Goal: Find specific page/section: Find specific page/section

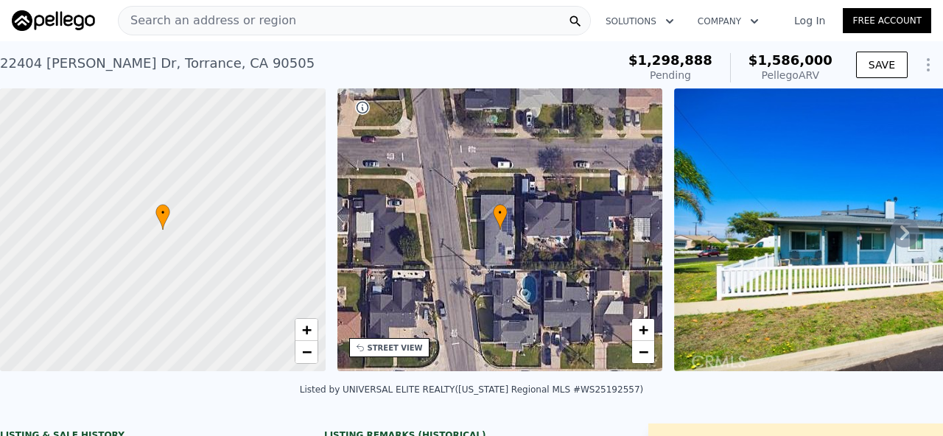
click at [164, 19] on span "Search an address or region" at bounding box center [207, 21] width 177 height 18
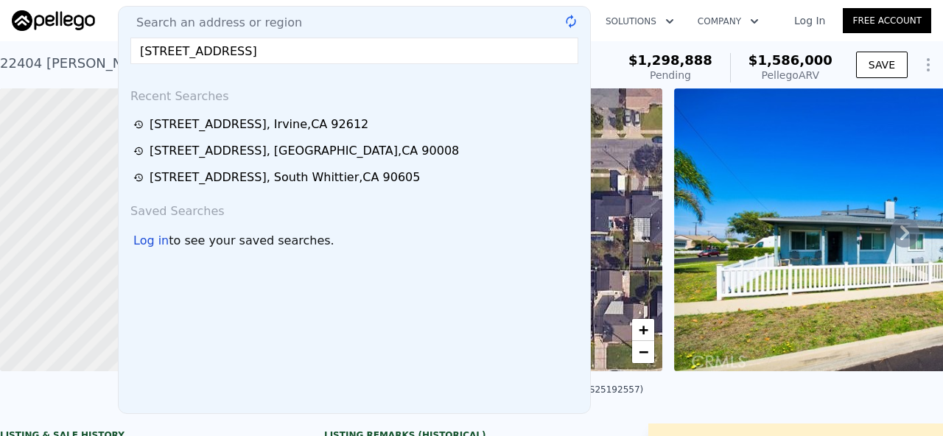
click at [201, 48] on input "[STREET_ADDRESS]" at bounding box center [354, 51] width 448 height 27
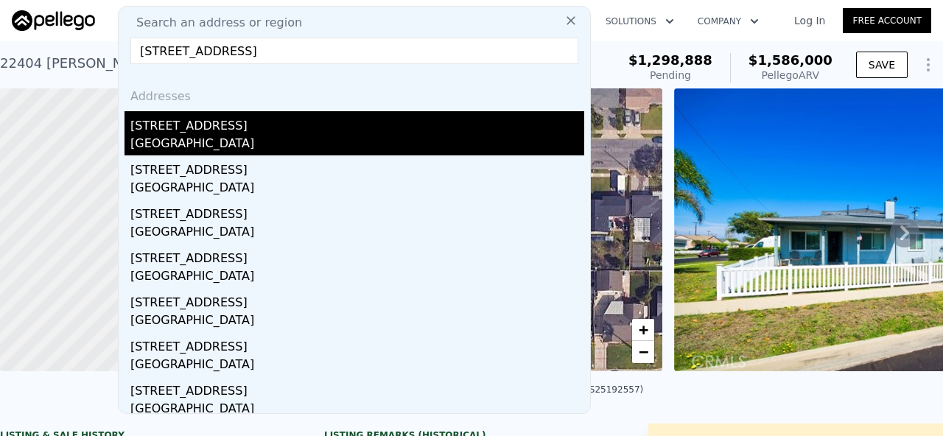
type input "[STREET_ADDRESS]"
click at [176, 130] on div "[STREET_ADDRESS]" at bounding box center [357, 123] width 454 height 24
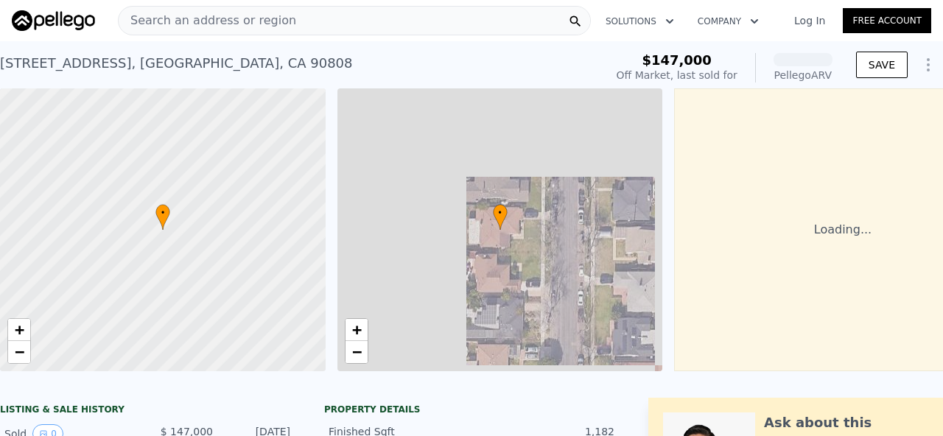
click at [171, 27] on span "Search an address or region" at bounding box center [207, 21] width 177 height 18
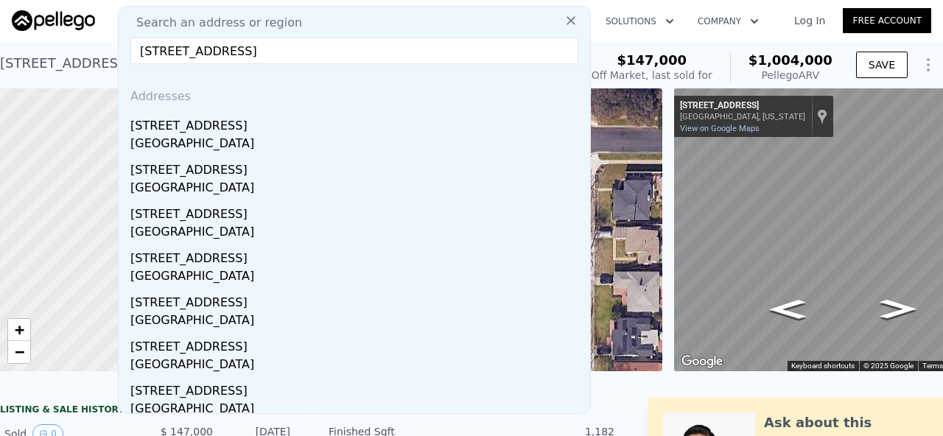
type input "[STREET_ADDRESS]"
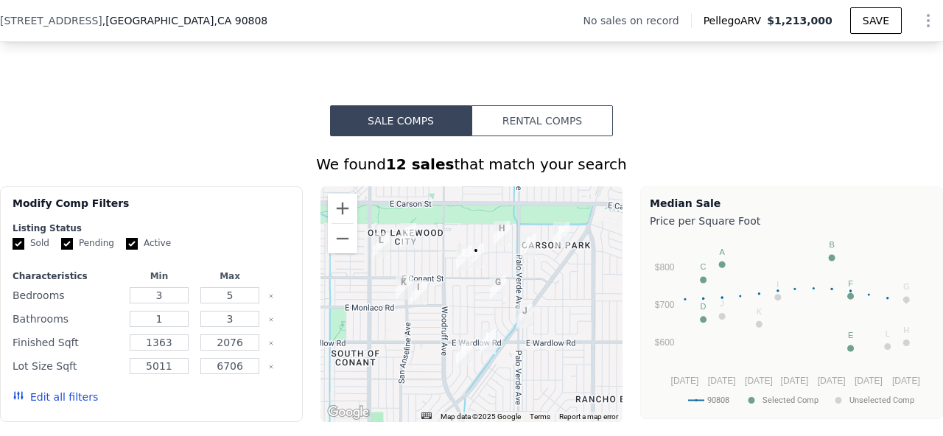
scroll to position [996, 0]
